Goal: Check status: Check status

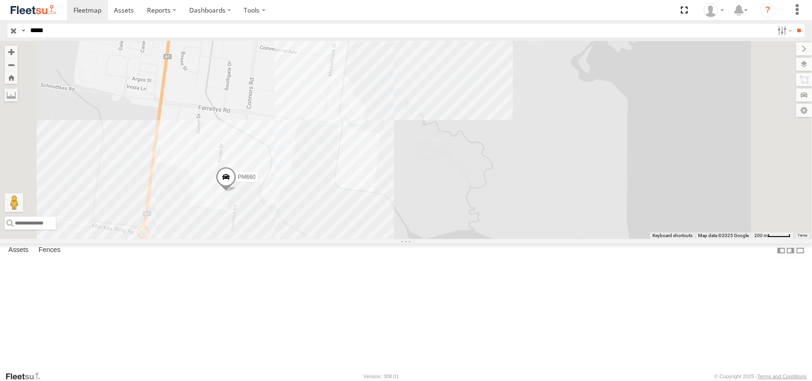
drag, startPoint x: 56, startPoint y: 31, endPoint x: 43, endPoint y: 30, distance: 13.0
click at [43, 30] on input "*****" at bounding box center [400, 30] width 747 height 13
type input "*****"
click at [794, 24] on input "**" at bounding box center [799, 30] width 11 height 13
